Goal: Transaction & Acquisition: Purchase product/service

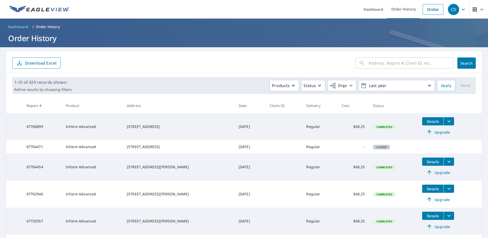
click at [400, 64] on input "text" at bounding box center [410, 63] width 85 height 14
type input "131"
click button "Search" at bounding box center [466, 62] width 18 height 11
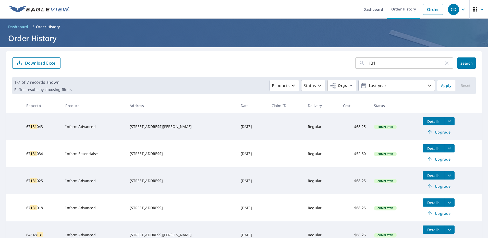
drag, startPoint x: 377, startPoint y: 64, endPoint x: 349, endPoint y: 64, distance: 28.6
click at [349, 64] on form "131 ​ Search Download Excel" at bounding box center [243, 62] width 463 height 11
paste input "[GEOGRAPHIC_DATA]"
type input "[STREET_ADDRESS]"
click button "Search" at bounding box center [466, 62] width 18 height 11
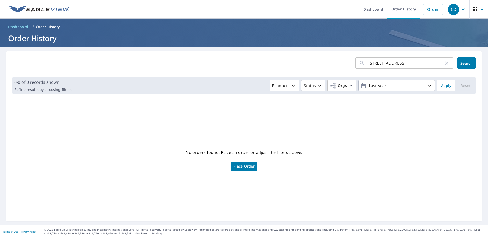
click at [395, 62] on input "[STREET_ADDRESS]" at bounding box center [405, 63] width 75 height 14
drag, startPoint x: 398, startPoint y: 63, endPoint x: 356, endPoint y: 63, distance: 41.3
click at [356, 63] on div "[STREET_ADDRESS] ​" at bounding box center [404, 62] width 98 height 11
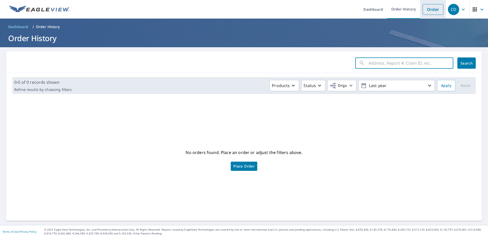
click at [432, 9] on link "Order" at bounding box center [433, 9] width 21 height 11
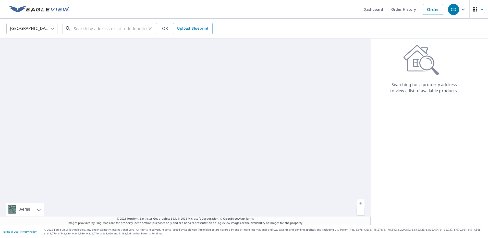
click at [89, 27] on input "text" at bounding box center [110, 28] width 73 height 14
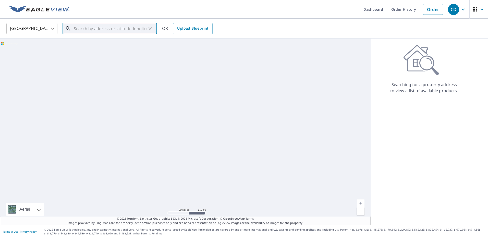
paste input "[STREET_ADDRESS]"
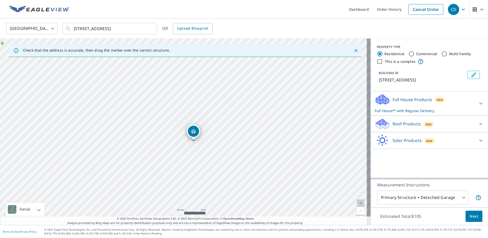
drag, startPoint x: 245, startPoint y: 122, endPoint x: 255, endPoint y: 132, distance: 13.7
click at [255, 132] on div "[STREET_ADDRESS]" at bounding box center [185, 132] width 371 height 186
click at [131, 28] on input "[STREET_ADDRESS]" at bounding box center [110, 28] width 73 height 14
click at [123, 28] on input "[STREET_ADDRESS]" at bounding box center [110, 28] width 73 height 14
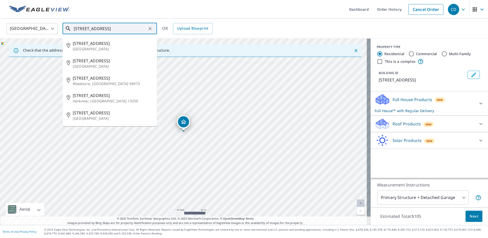
paste input "[GEOGRAPHIC_DATA]"
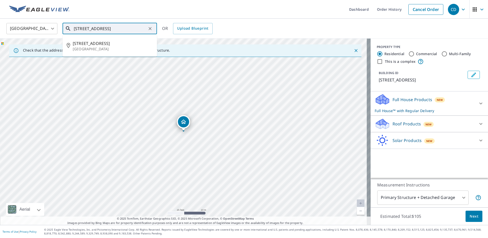
type input "[STREET_ADDRESS]"
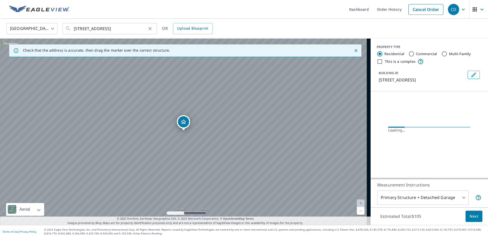
scroll to position [0, 0]
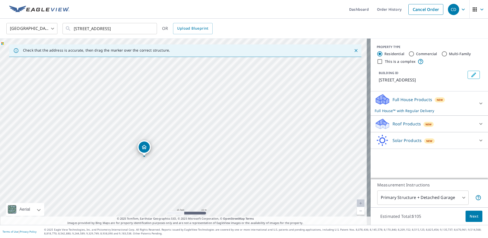
drag, startPoint x: 157, startPoint y: 149, endPoint x: 171, endPoint y: 186, distance: 39.3
click at [171, 186] on div "[STREET_ADDRESS]" at bounding box center [185, 132] width 371 height 186
drag, startPoint x: 180, startPoint y: 170, endPoint x: 188, endPoint y: 155, distance: 16.2
click at [191, 156] on div "[STREET_ADDRESS]" at bounding box center [185, 132] width 371 height 186
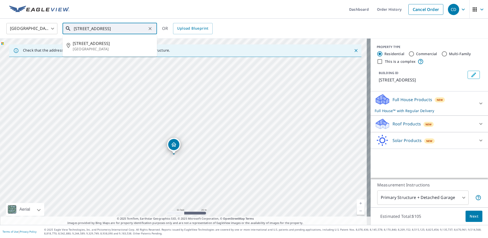
click at [78, 30] on input "[STREET_ADDRESS]" at bounding box center [110, 28] width 73 height 14
click at [97, 30] on input "[STREET_ADDRESS]" at bounding box center [110, 28] width 73 height 14
click at [120, 28] on input "[STREET_ADDRESS]" at bounding box center [110, 28] width 73 height 14
click at [112, 41] on span "[STREET_ADDRESS]" at bounding box center [113, 43] width 80 height 6
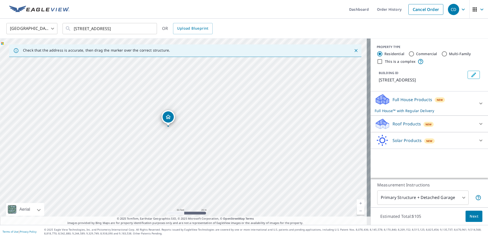
drag, startPoint x: 185, startPoint y: 165, endPoint x: 201, endPoint y: 171, distance: 17.2
click at [201, 171] on div "[STREET_ADDRESS]" at bounding box center [185, 132] width 371 height 186
drag, startPoint x: 167, startPoint y: 117, endPoint x: 168, endPoint y: 120, distance: 4.0
